Goal: Find specific page/section: Find specific page/section

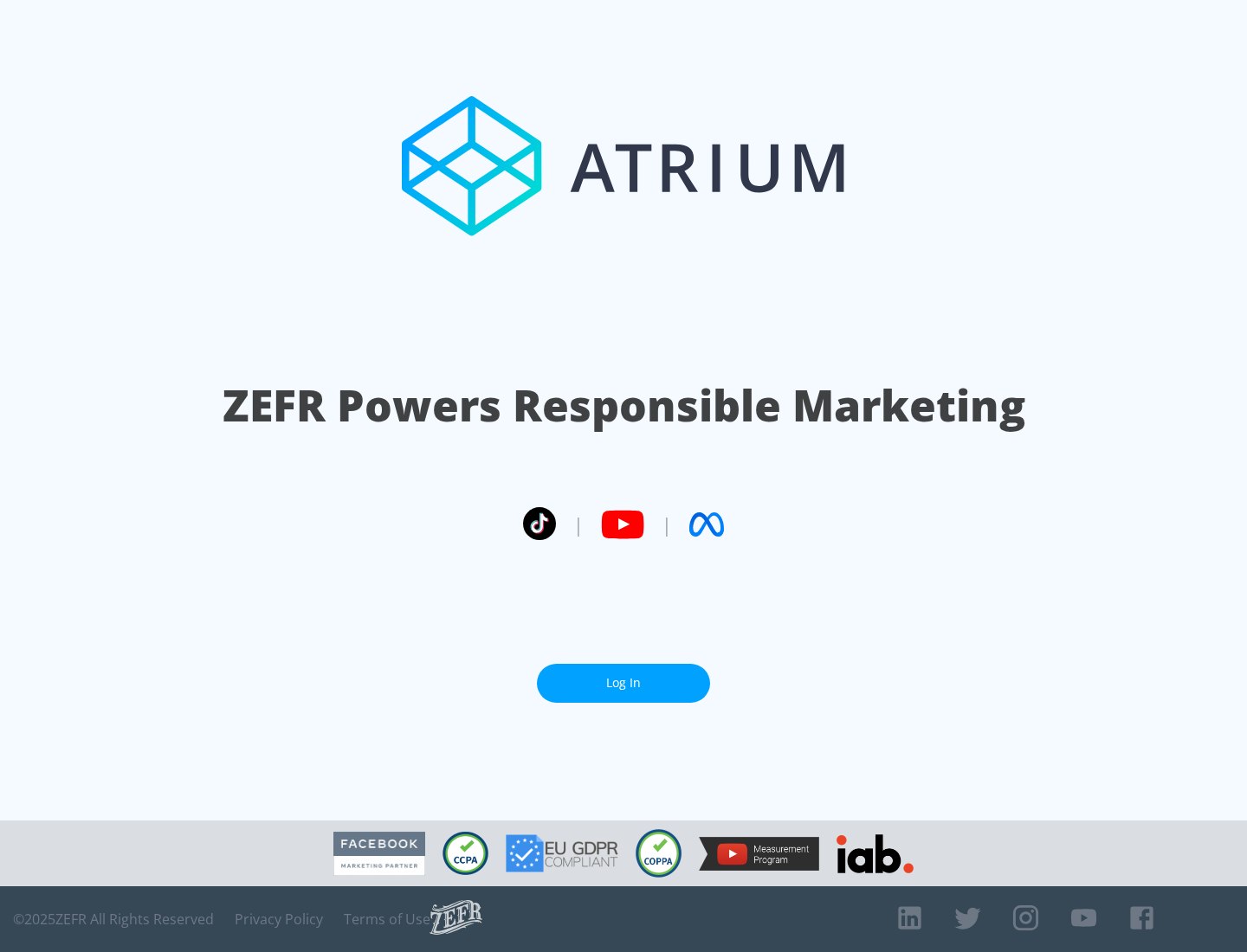
click at [624, 677] on link "Log In" at bounding box center [623, 683] width 173 height 39
